Goal: Transaction & Acquisition: Book appointment/travel/reservation

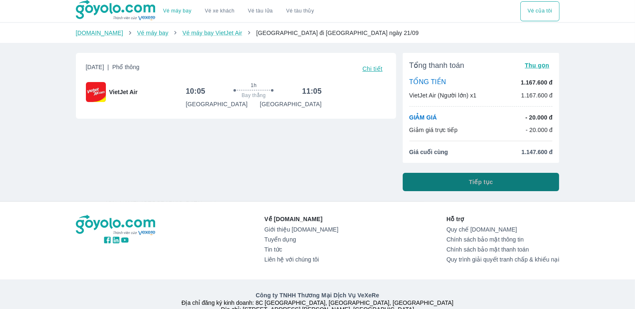
click at [485, 181] on span "Tiếp tục" at bounding box center [481, 182] width 24 height 8
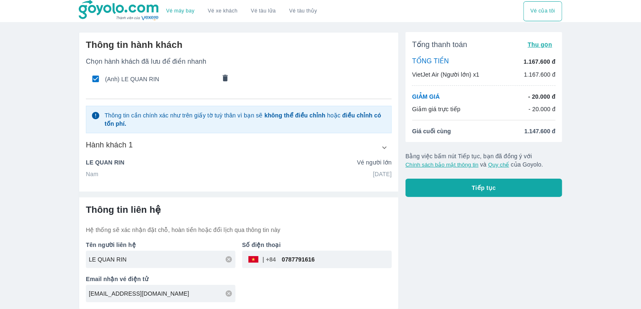
click at [467, 187] on button "Tiếp tục" at bounding box center [483, 188] width 157 height 18
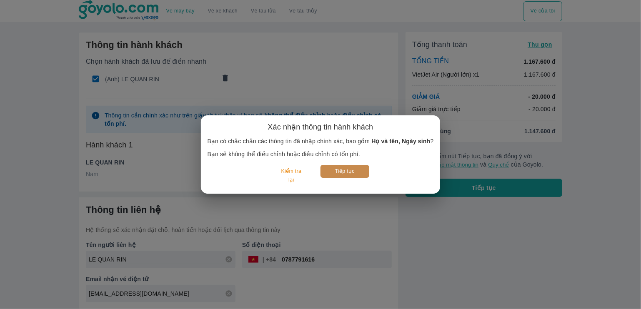
click at [354, 170] on button "Tiếp tục" at bounding box center [344, 171] width 49 height 13
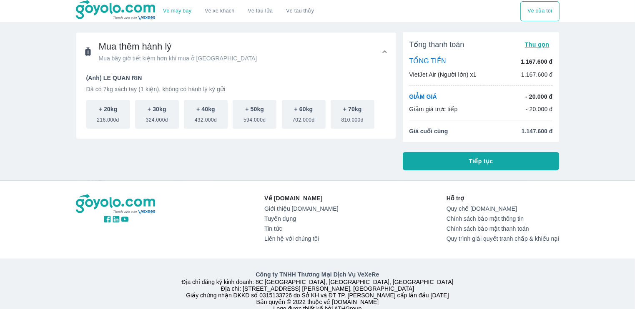
click at [457, 161] on button "Tiếp tục" at bounding box center [480, 161] width 157 height 18
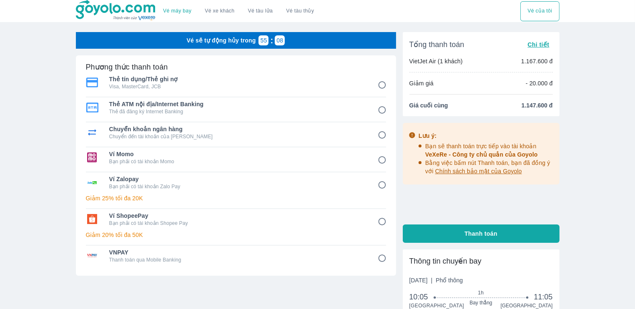
click at [262, 134] on p "Chuyển đến tài khoản của Goyolo" at bounding box center [237, 136] width 257 height 7
radio input "true"
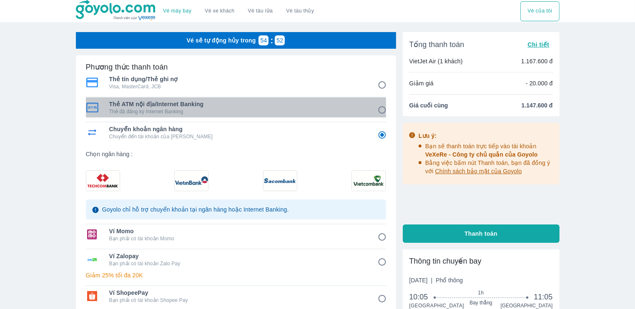
click at [247, 108] on p "Thẻ đã đăng ký Internet Banking" at bounding box center [237, 111] width 257 height 7
radio input "true"
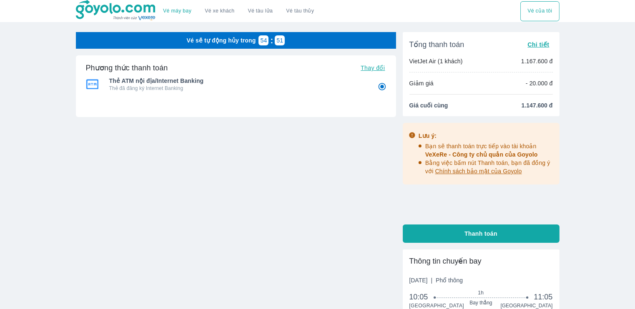
click at [252, 92] on div "Thẻ ATM nội địa/Internet Banking Thẻ đã đăng ký Internet Banking" at bounding box center [236, 84] width 300 height 20
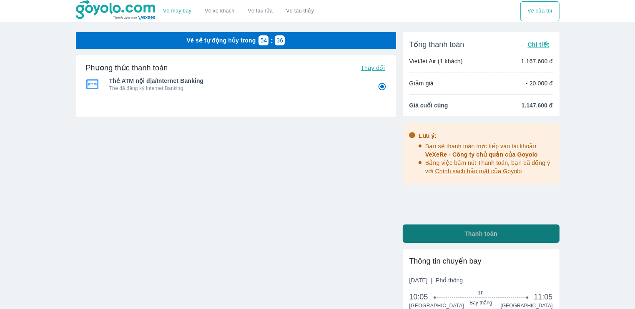
click at [446, 238] on button "Thanh toán" at bounding box center [480, 234] width 157 height 18
radio input "false"
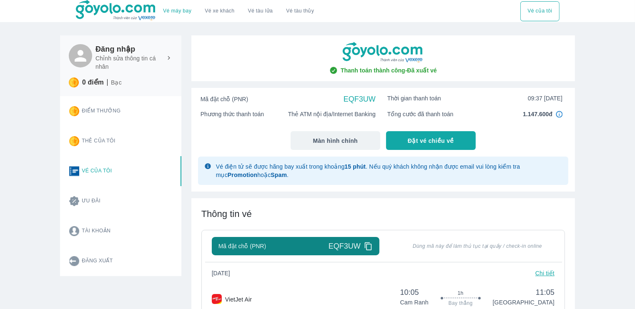
scroll to position [83, 0]
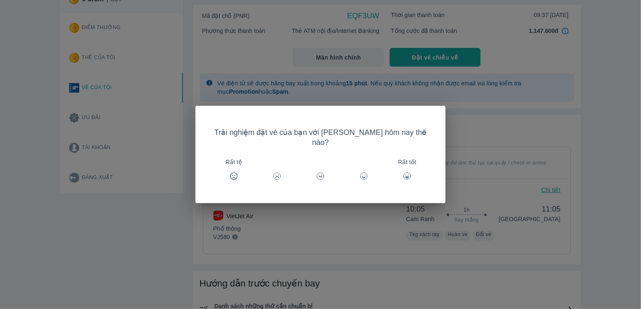
click at [495, 103] on div "Trải nghiệm đặt vé của bạn với [PERSON_NAME] hôm nay thế nào? Rất tệ Rất tốt" at bounding box center [320, 154] width 641 height 309
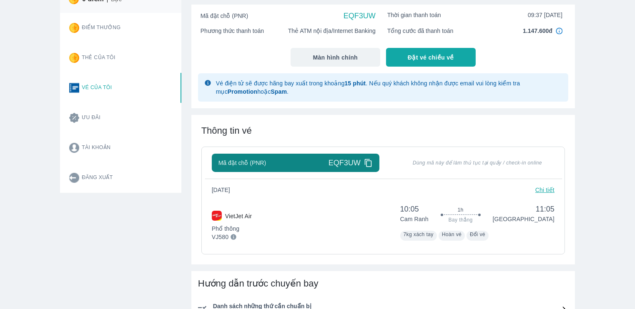
click at [367, 163] on icon at bounding box center [368, 163] width 9 height 9
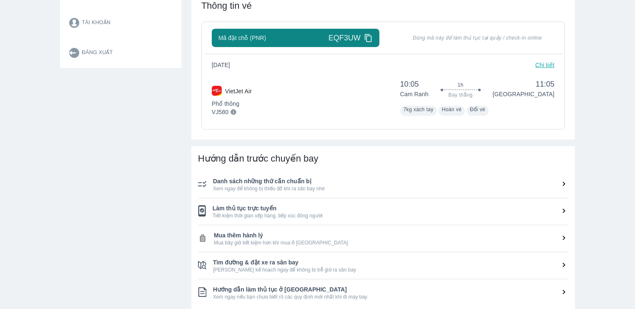
scroll to position [375, 0]
